Goal: Task Accomplishment & Management: Manage account settings

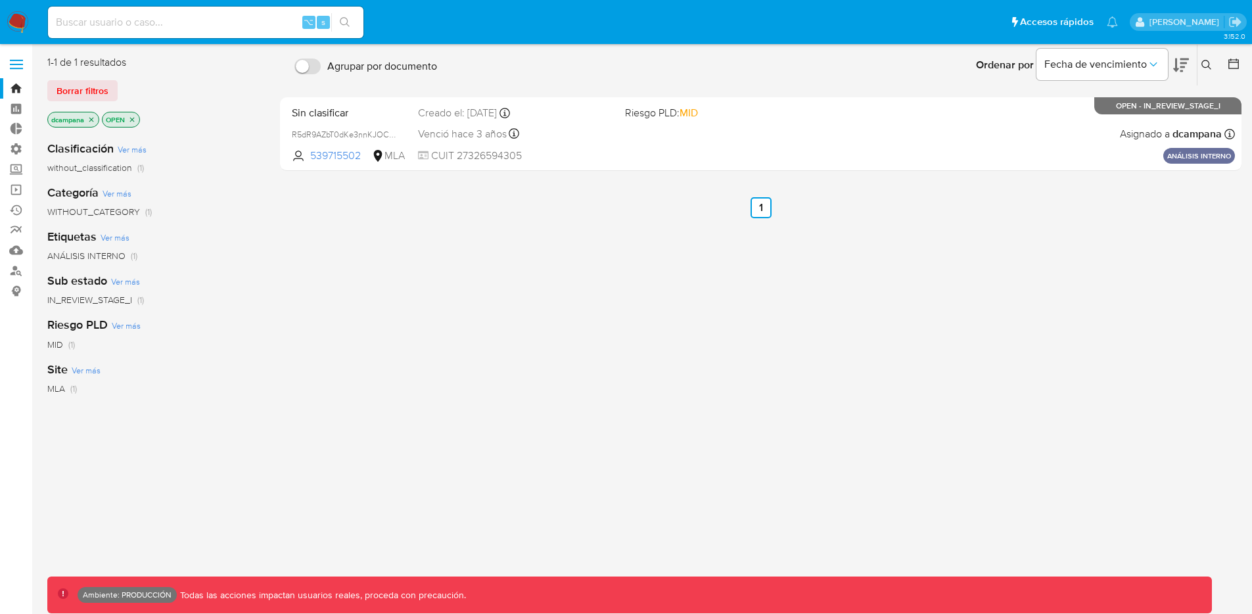
click at [20, 61] on label at bounding box center [16, 65] width 33 height 28
click at [0, 0] on input "checkbox" at bounding box center [0, 0] width 0 height 0
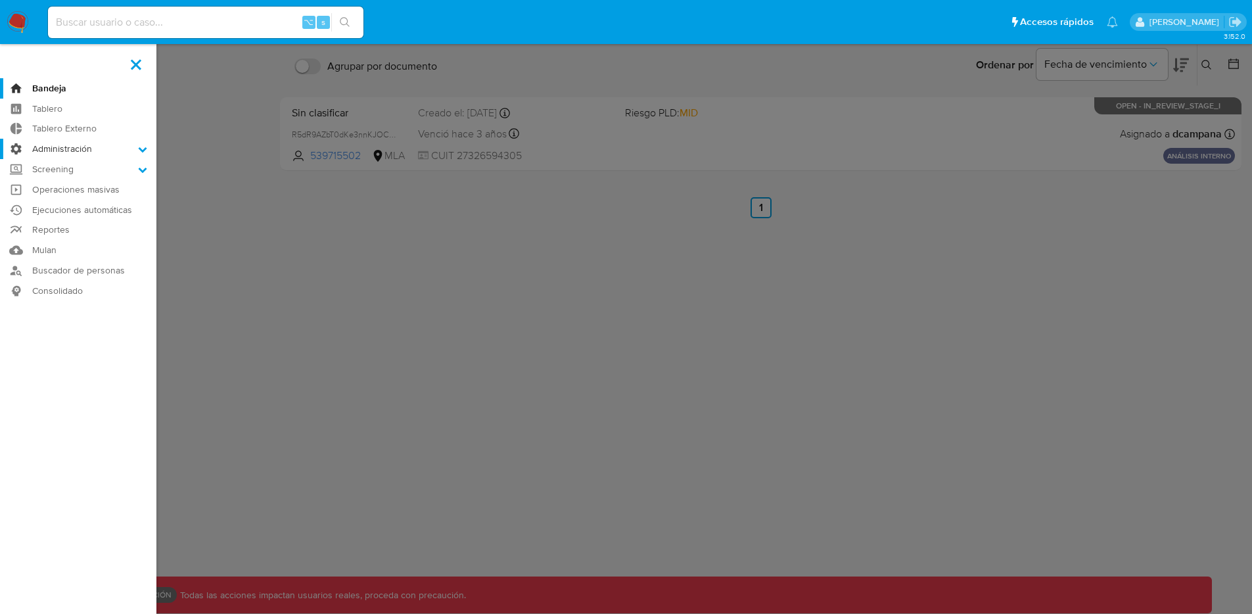
click at [115, 155] on label "Administración" at bounding box center [78, 149] width 156 height 20
click at [0, 0] on input "Administración" at bounding box center [0, 0] width 0 height 0
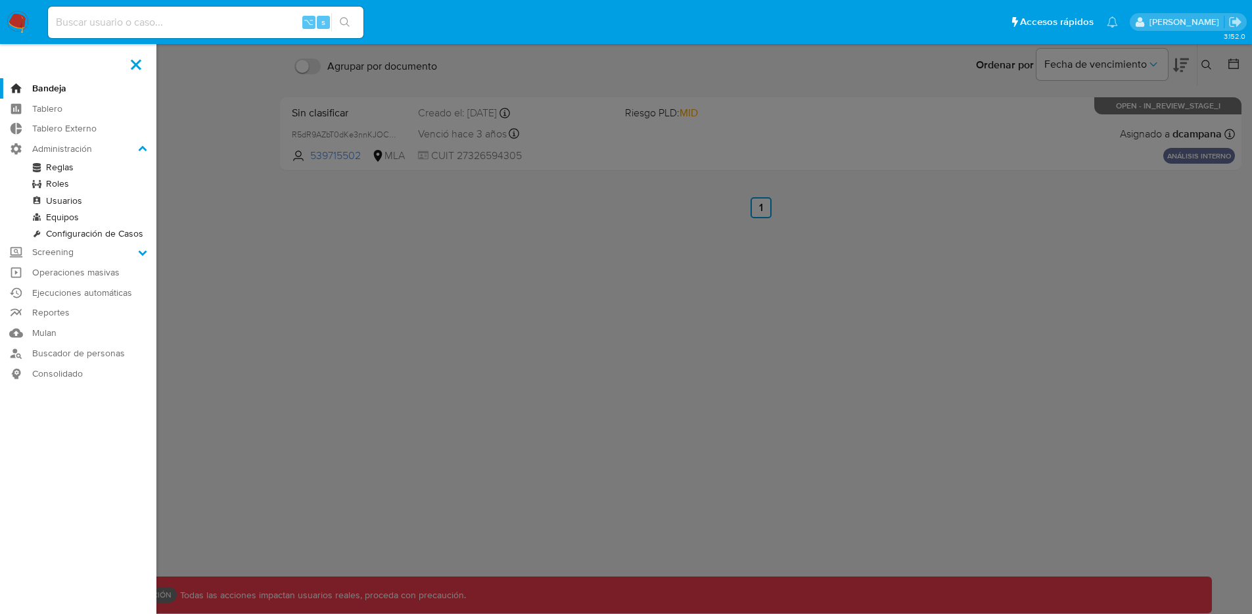
click at [274, 219] on label at bounding box center [626, 307] width 1252 height 614
click at [0, 0] on input "checkbox" at bounding box center [0, 0] width 0 height 0
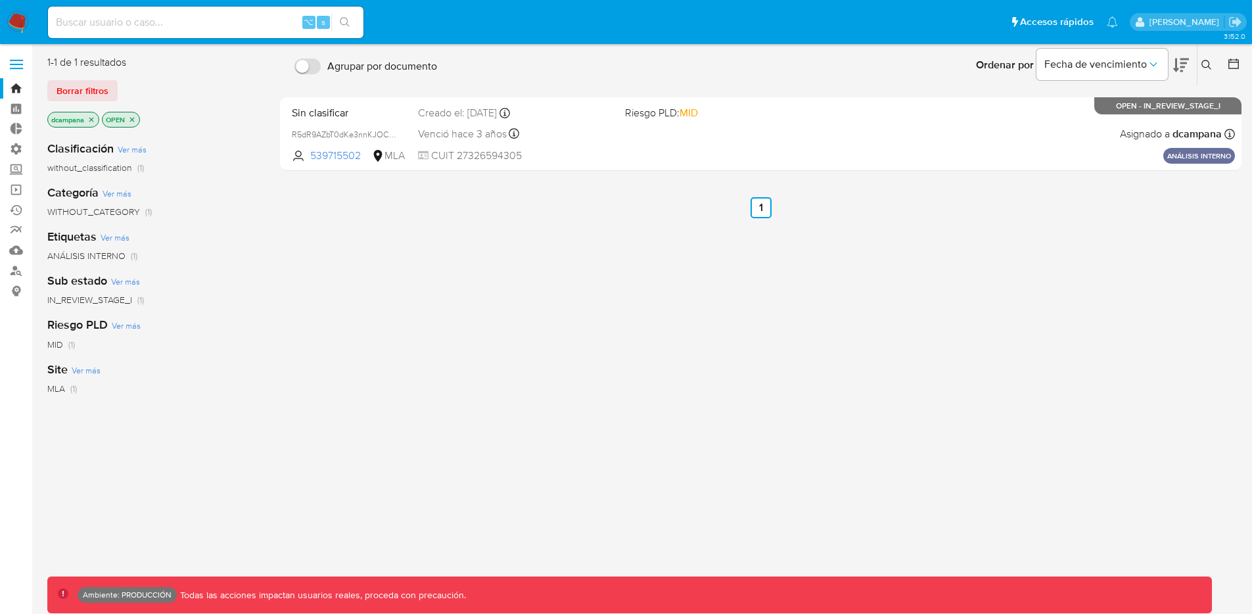
click at [6, 63] on label at bounding box center [16, 65] width 33 height 28
click at [0, 0] on input "checkbox" at bounding box center [0, 0] width 0 height 0
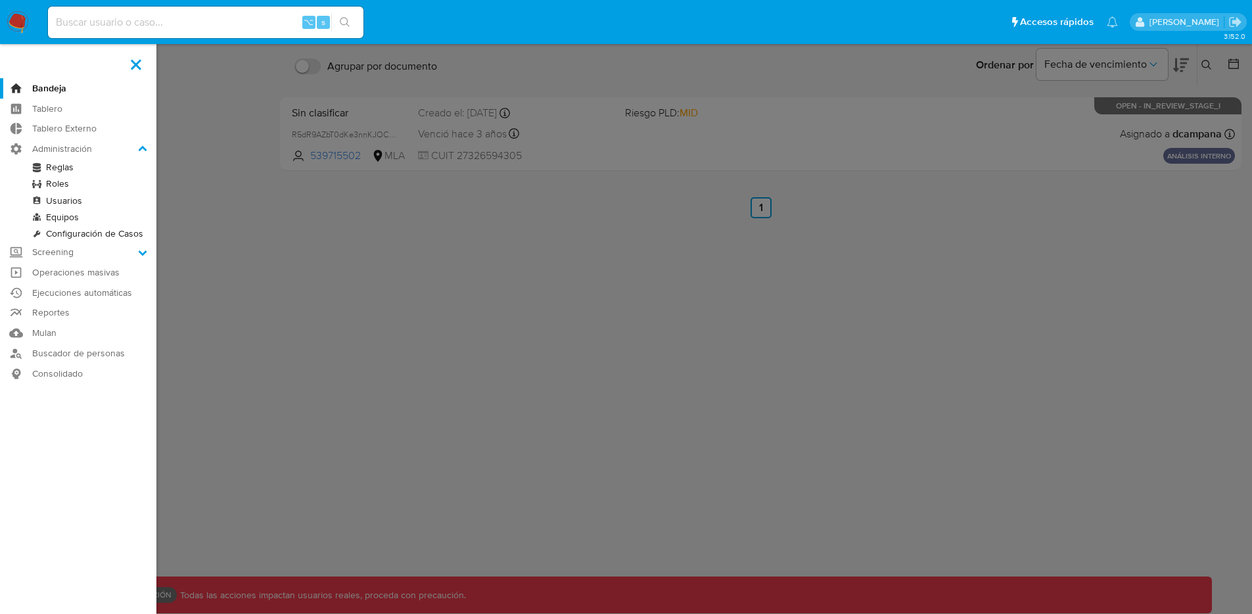
click at [63, 183] on link "Roles" at bounding box center [78, 183] width 156 height 16
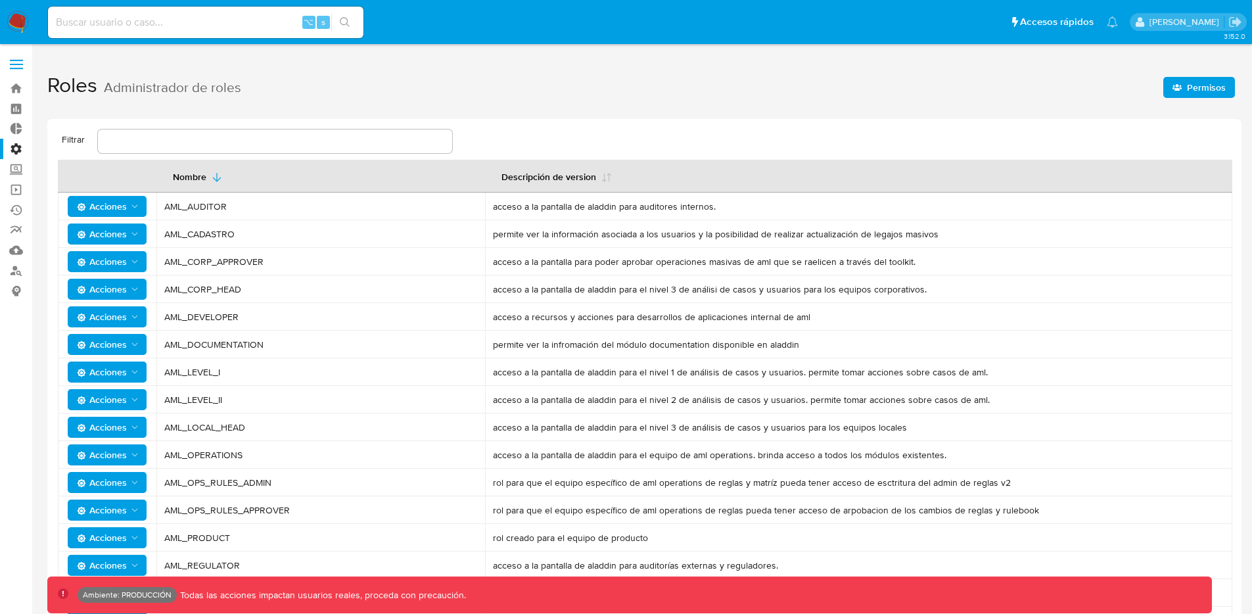
click at [1185, 89] on span "Permisos" at bounding box center [1198, 87] width 53 height 18
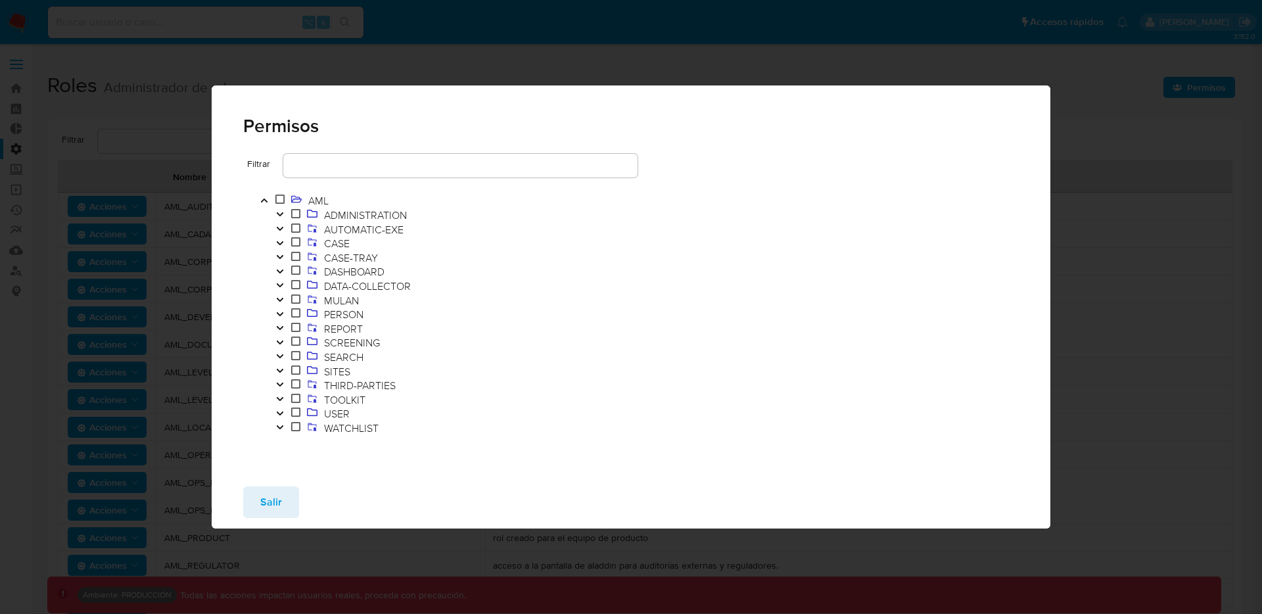
click at [285, 214] on button "Toggle" at bounding box center [280, 215] width 16 height 14
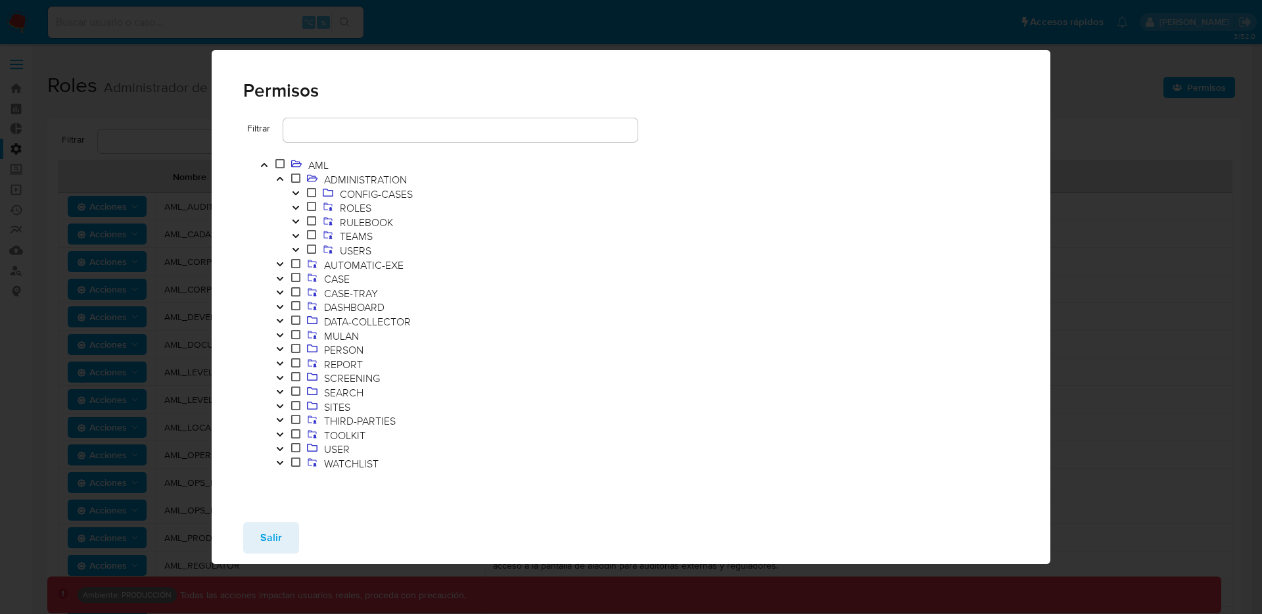
click at [298, 224] on icon "Toggle" at bounding box center [295, 221] width 9 height 8
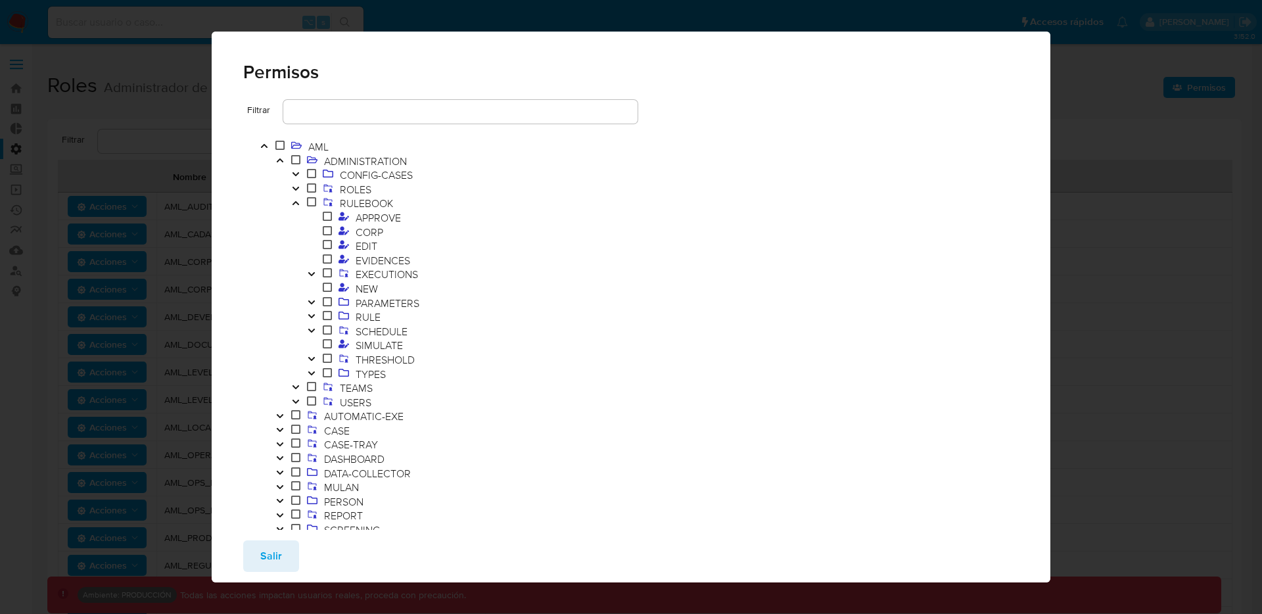
click at [313, 319] on icon "Toggle" at bounding box center [311, 316] width 9 height 8
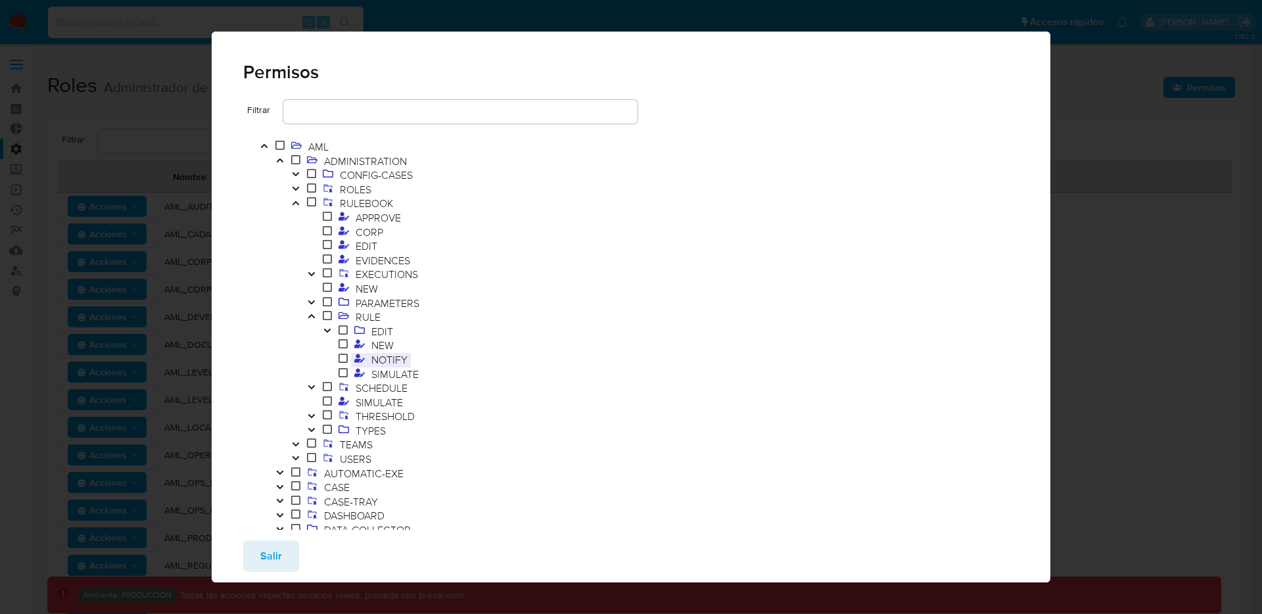
click at [386, 363] on span "NOTIFY" at bounding box center [389, 359] width 43 height 14
